Goal: Task Accomplishment & Management: Manage account settings

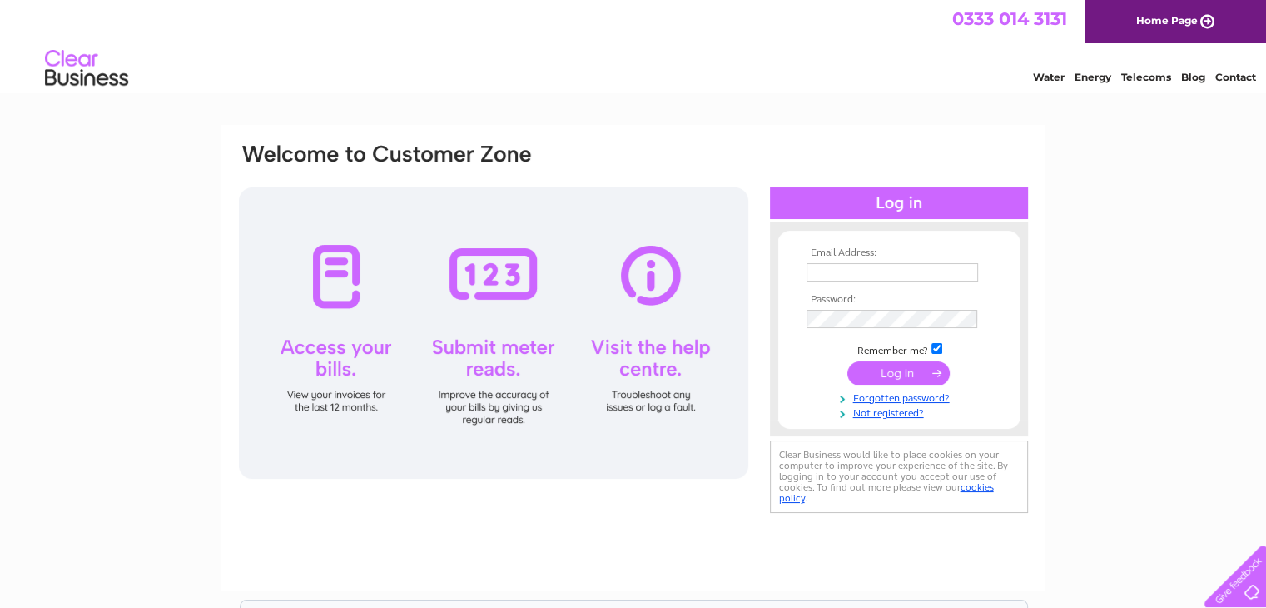
type input "[PERSON_NAME][EMAIL_ADDRESS][DOMAIN_NAME]"
click at [909, 377] on input "submit" at bounding box center [898, 372] width 102 height 23
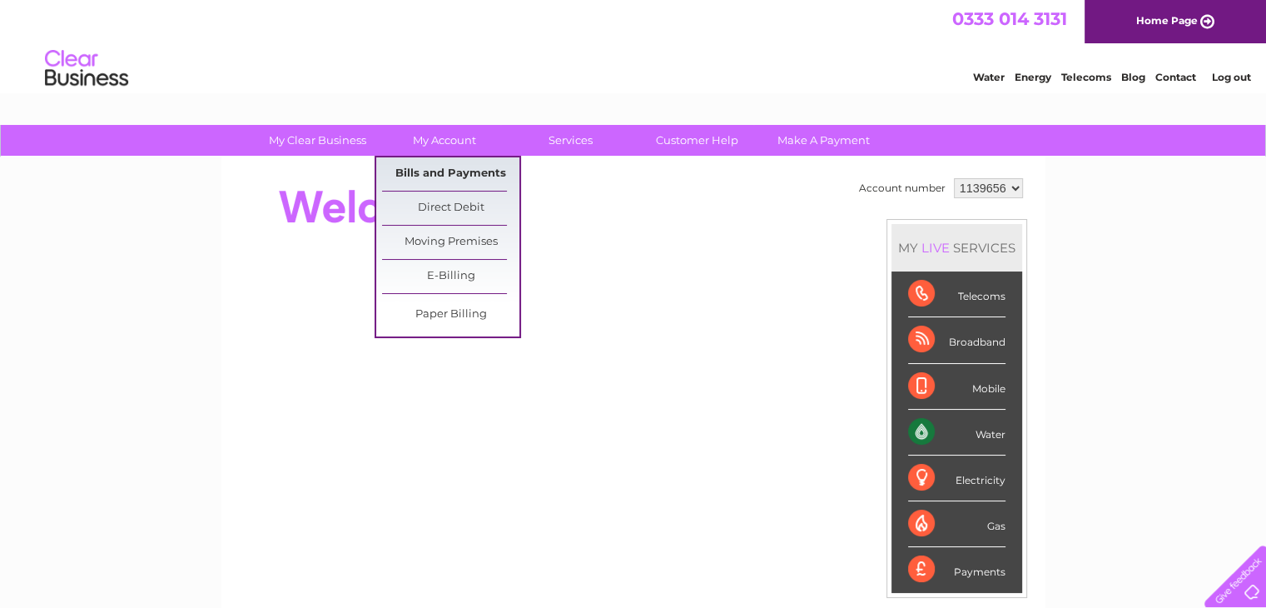
click at [428, 168] on link "Bills and Payments" at bounding box center [450, 173] width 137 height 33
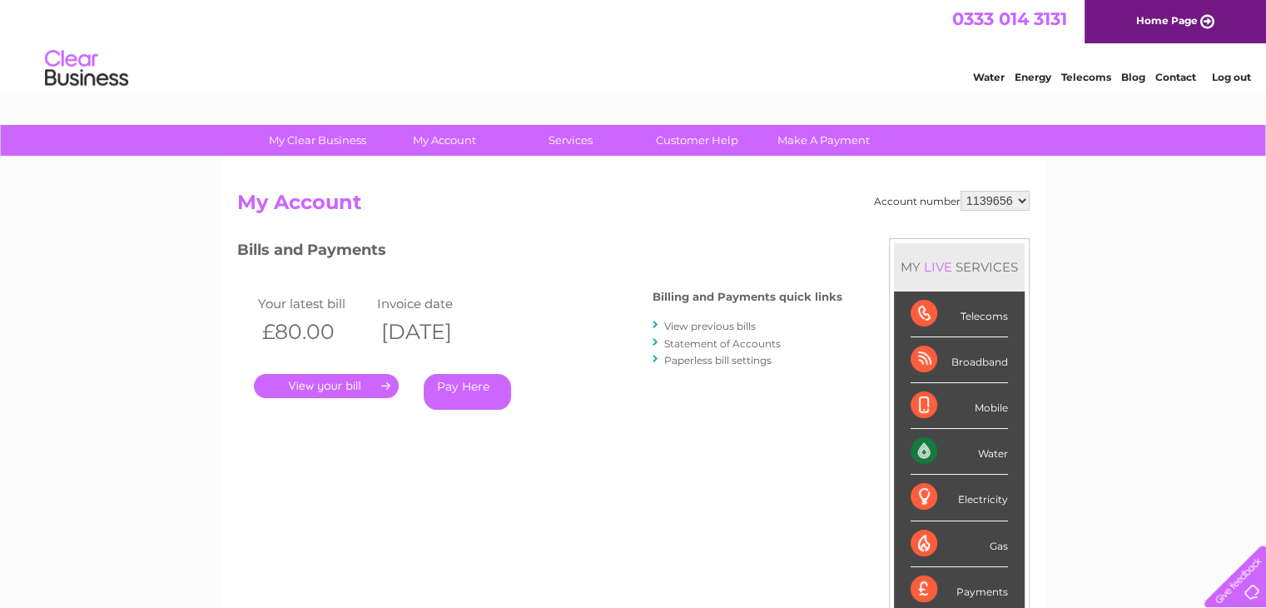
click at [306, 379] on link "." at bounding box center [326, 386] width 145 height 24
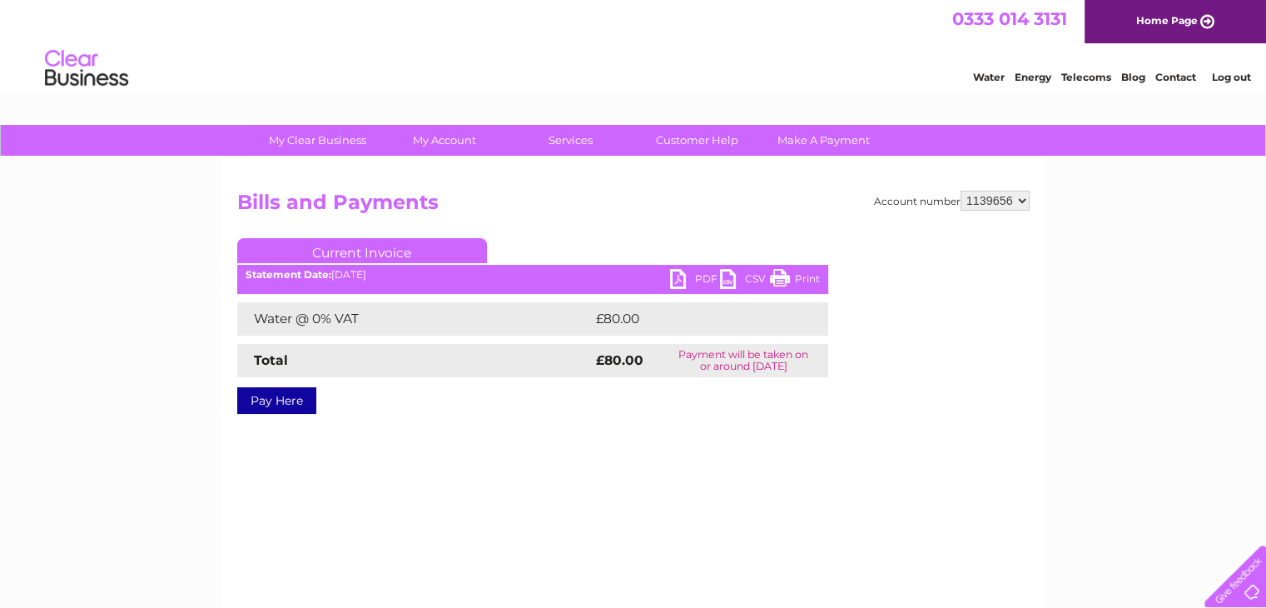
click at [703, 276] on link "PDF" at bounding box center [695, 281] width 50 height 24
click at [1217, 73] on link "Log out" at bounding box center [1230, 77] width 39 height 12
